Goal: Information Seeking & Learning: Learn about a topic

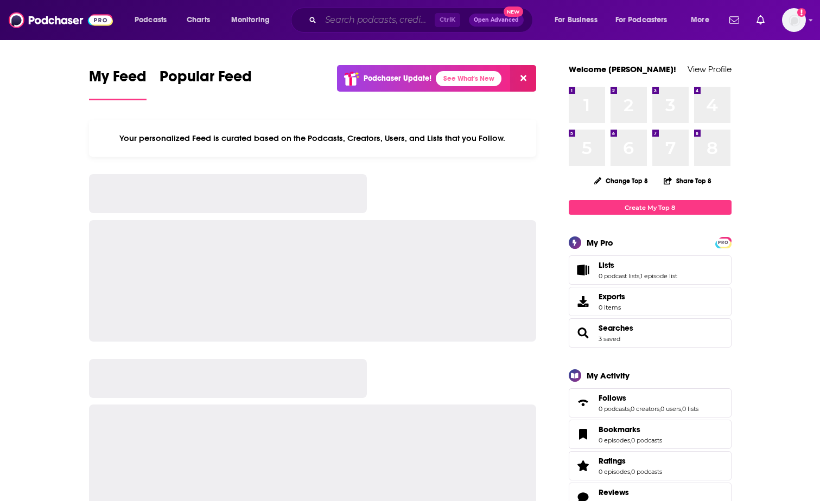
click at [329, 22] on input "Search podcasts, credits, & more..." at bounding box center [378, 19] width 114 height 17
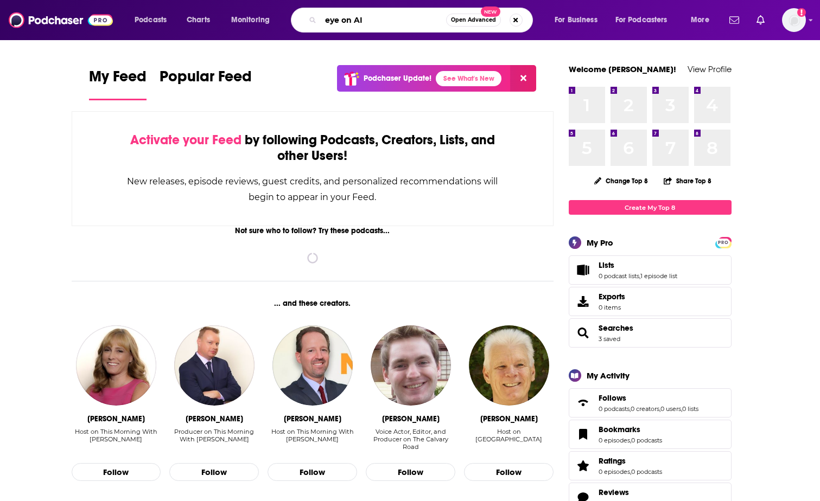
type input "eye on AI"
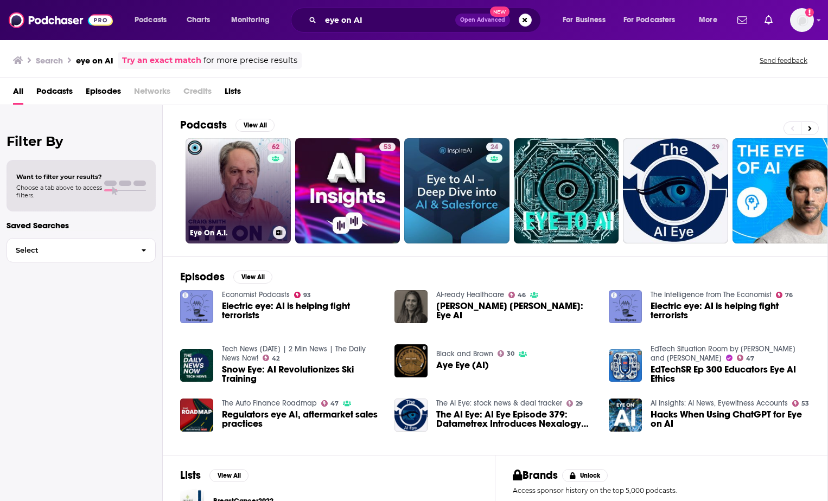
click at [218, 183] on link "62 Eye On A.I." at bounding box center [238, 190] width 105 height 105
